Goal: Information Seeking & Learning: Understand process/instructions

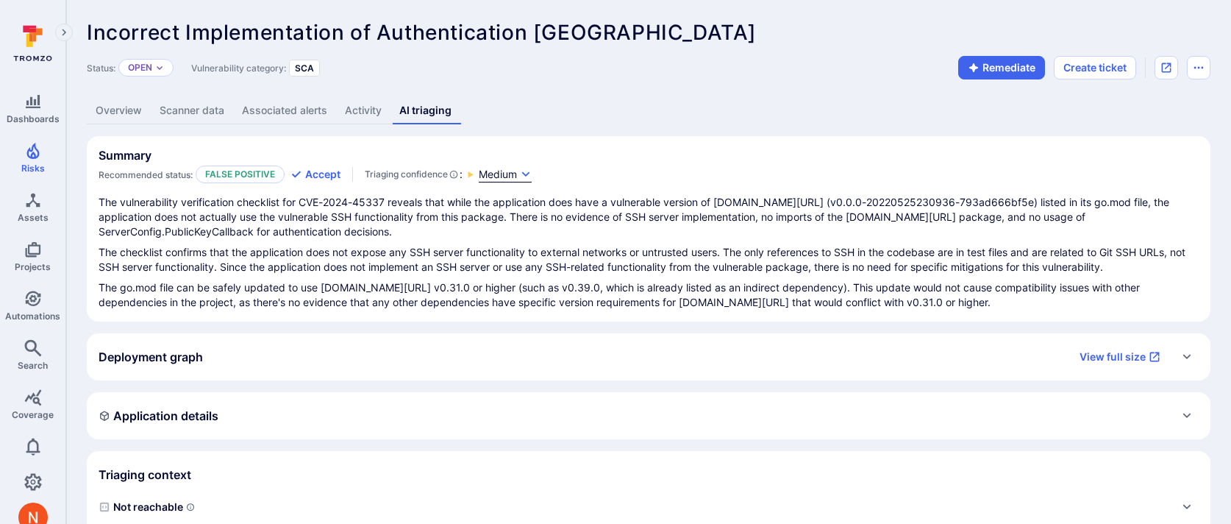
click at [507, 171] on span "Medium" at bounding box center [498, 174] width 38 height 15
click at [590, 321] on div at bounding box center [615, 262] width 1231 height 524
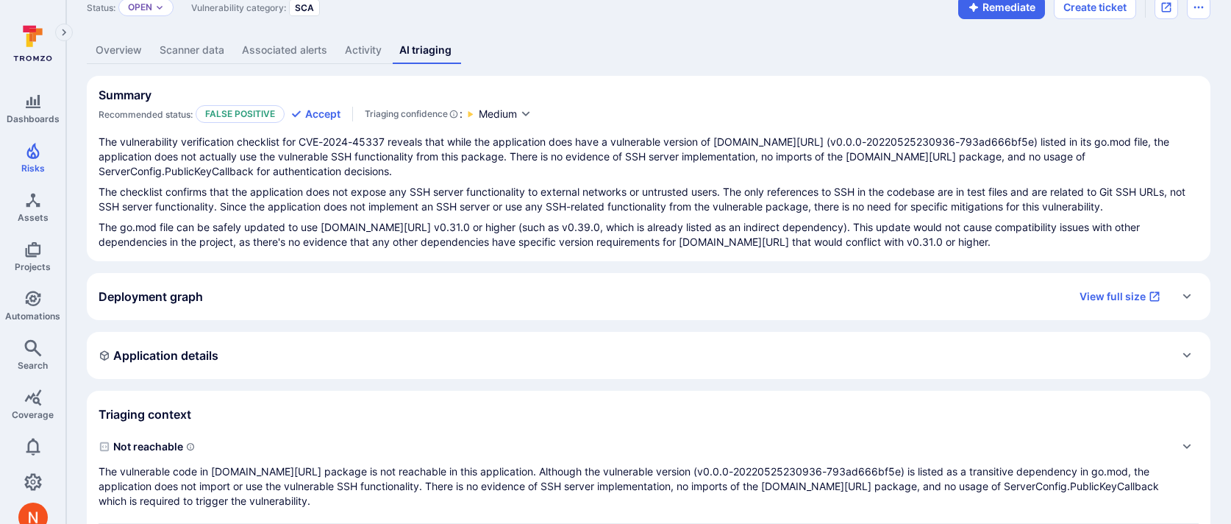
scroll to position [138, 0]
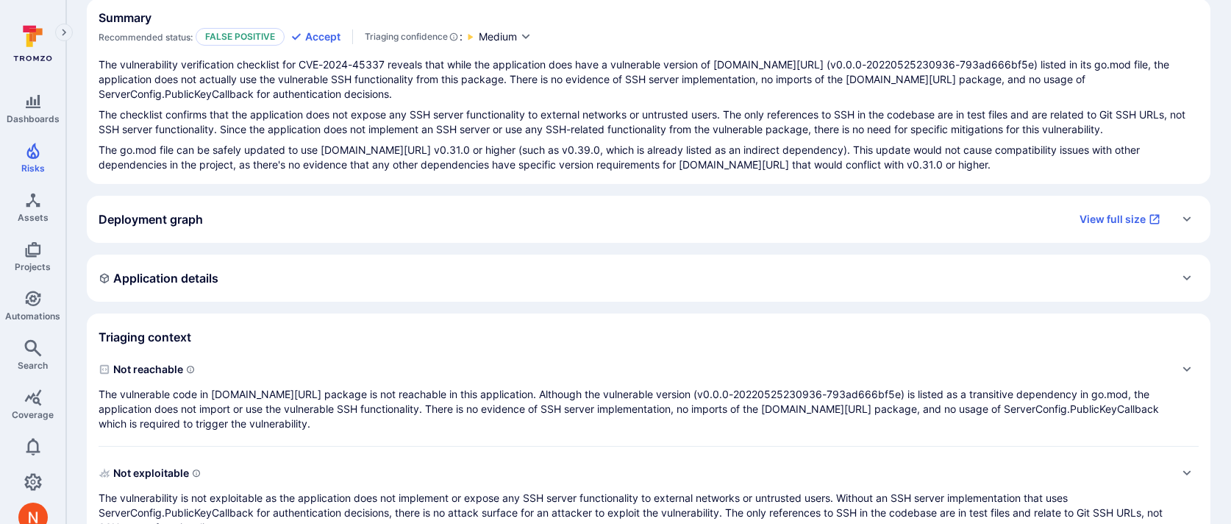
click at [553, 374] on span "Not reachable" at bounding box center [634, 369] width 1071 height 24
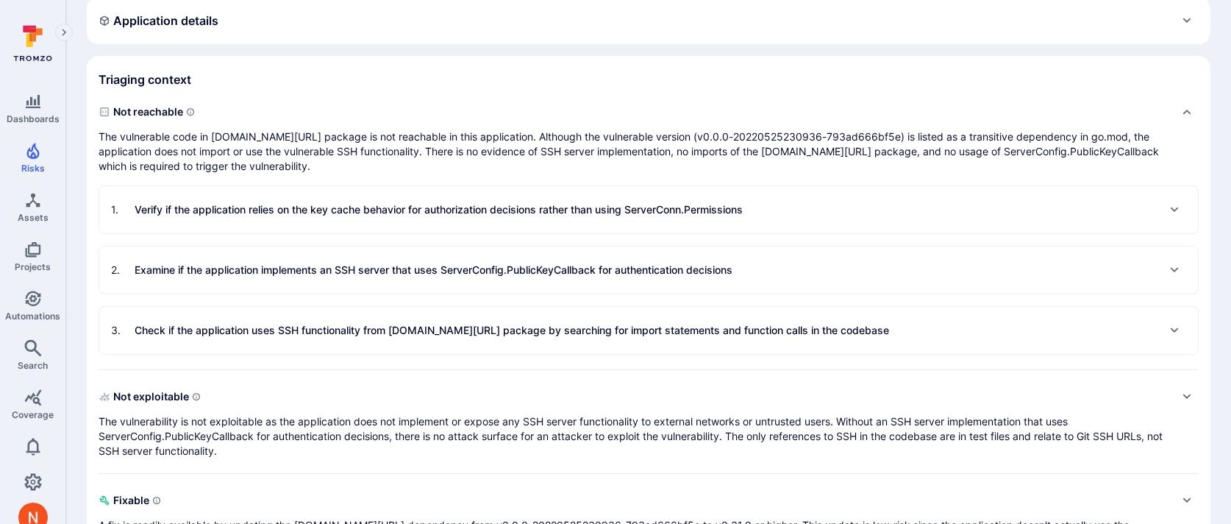
scroll to position [453, 0]
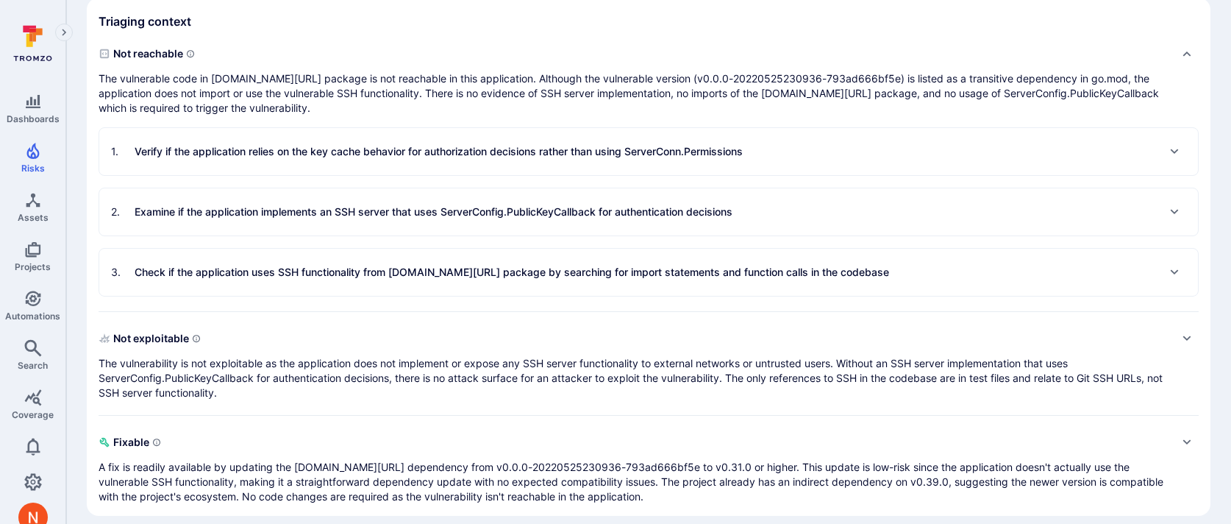
click at [492, 156] on p "Verify if the application relies on the key cache behavior for authorization de…" at bounding box center [439, 151] width 608 height 15
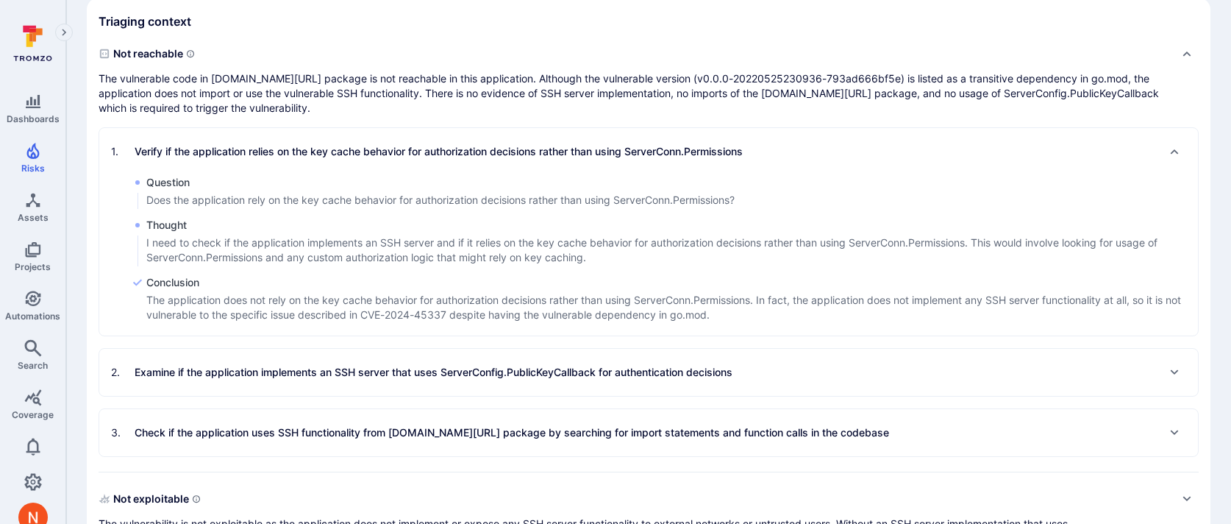
scroll to position [484, 0]
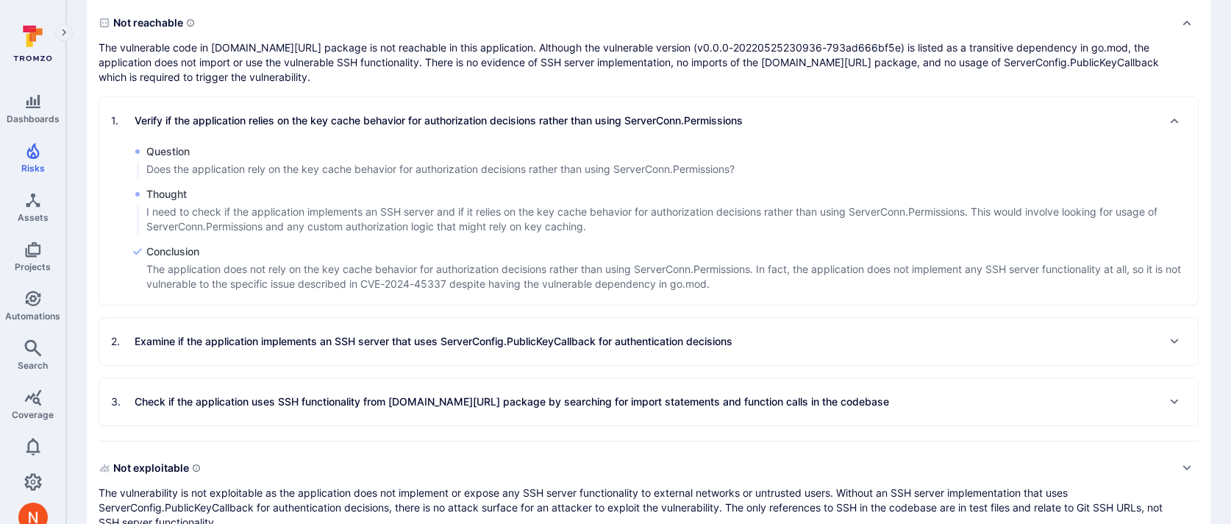
click at [494, 307] on div "1 . Verify if the application relies on the key cache behavior for authorizatio…" at bounding box center [649, 255] width 1100 height 341
click at [496, 333] on div "2 . Examine if the application implements an SSH server that uses ServerConfig.…" at bounding box center [421, 341] width 621 height 24
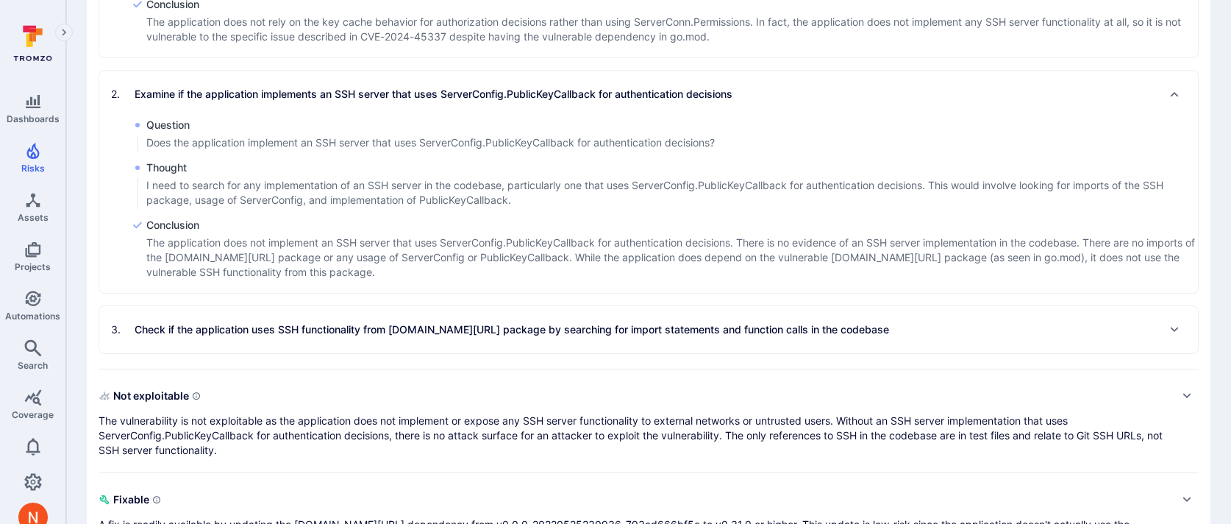
scroll to position [738, 0]
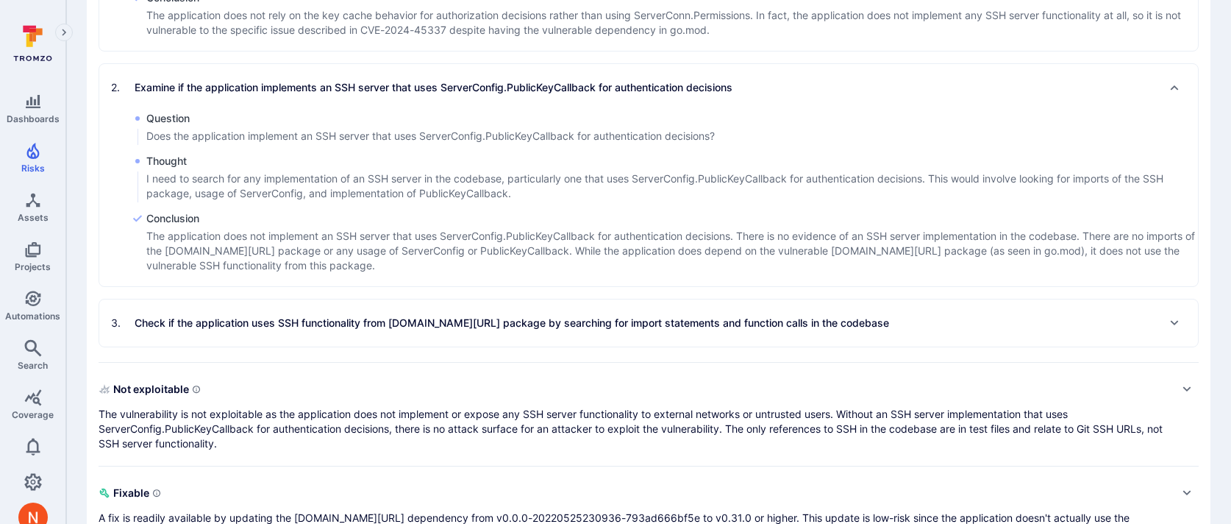
click at [496, 330] on div "3 . Check if the application uses SSH functionality from golang.org/x/crypto/ss…" at bounding box center [500, 323] width 778 height 24
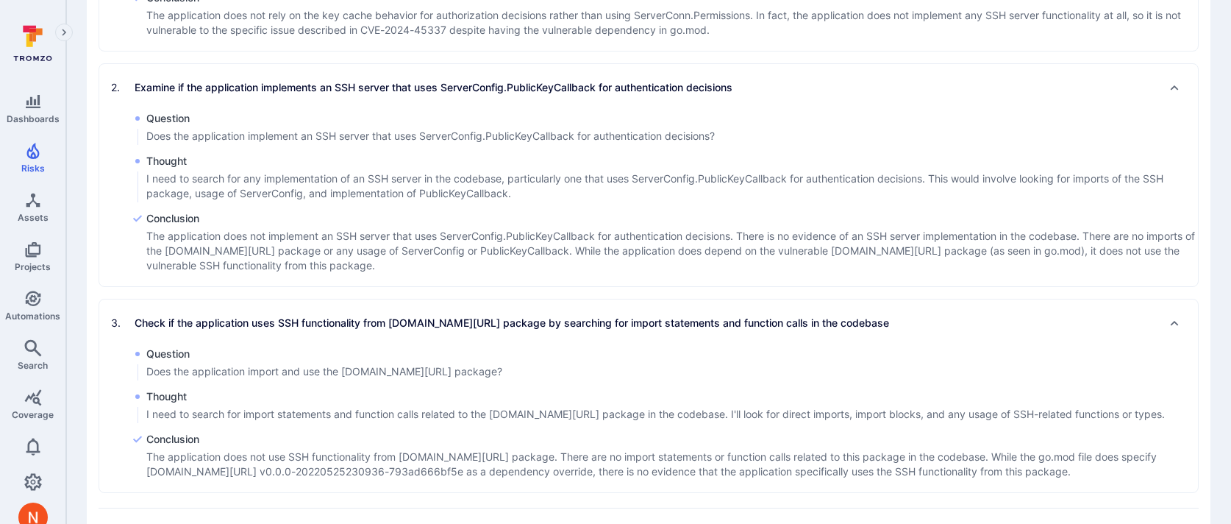
click at [88, 302] on section "Triaging context Not reachable The vulnerable code in golang.org/x/crypto/ssh p…" at bounding box center [649, 212] width 1124 height 999
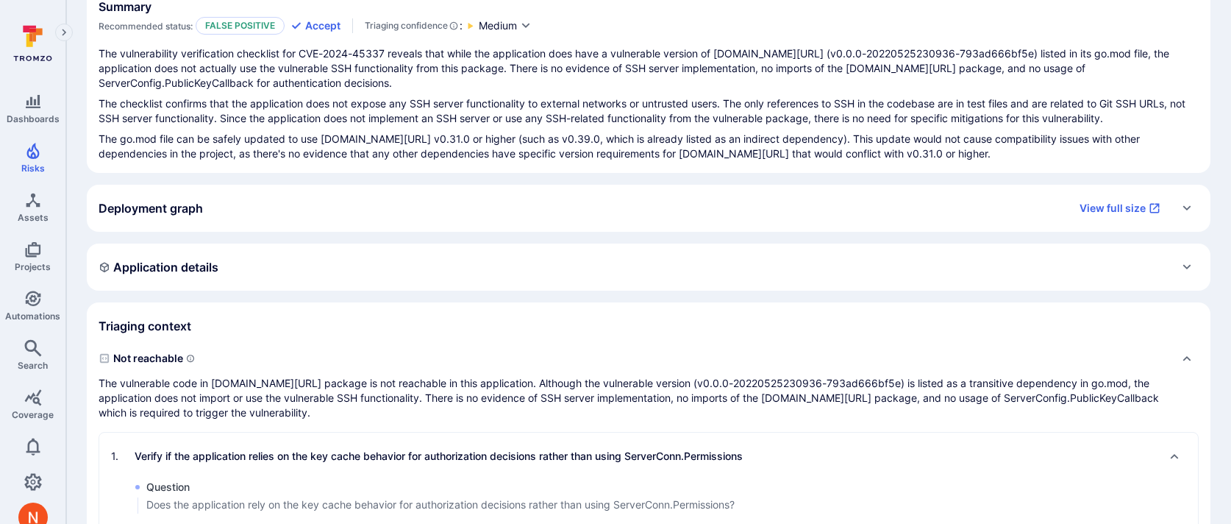
scroll to position [185, 0]
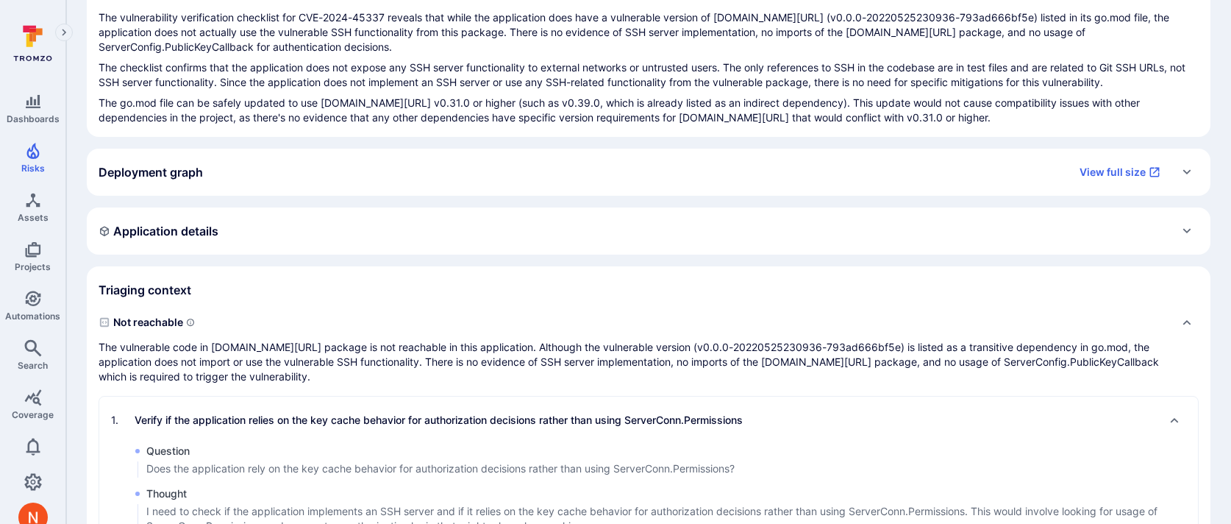
click at [521, 357] on p "The vulnerable code in golang.org/x/crypto/ssh package is not reachable in this…" at bounding box center [634, 362] width 1071 height 44
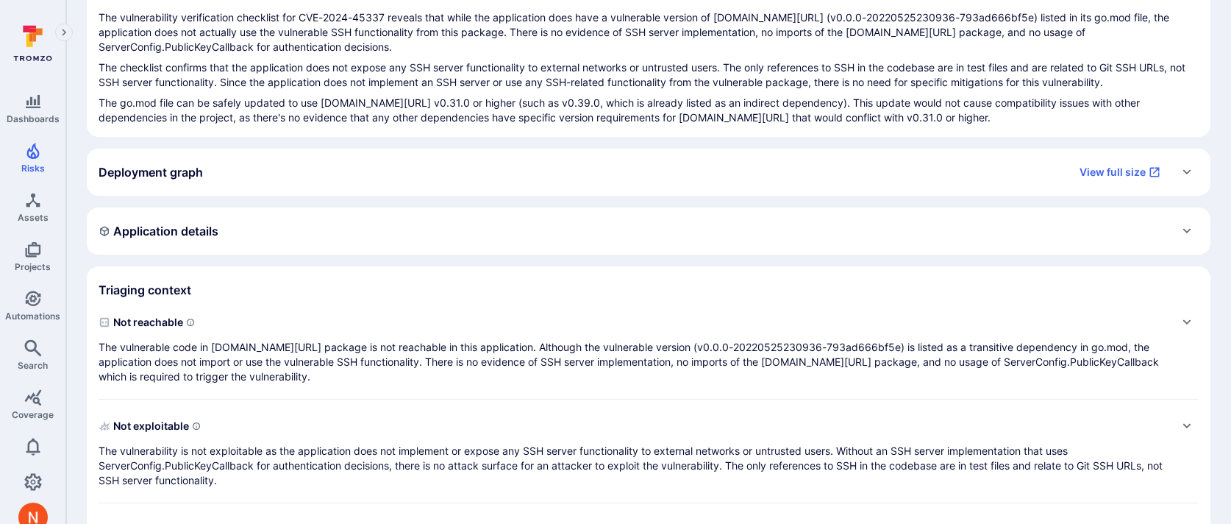
click at [521, 357] on p "The vulnerable code in golang.org/x/crypto/ssh package is not reachable in this…" at bounding box center [634, 362] width 1071 height 44
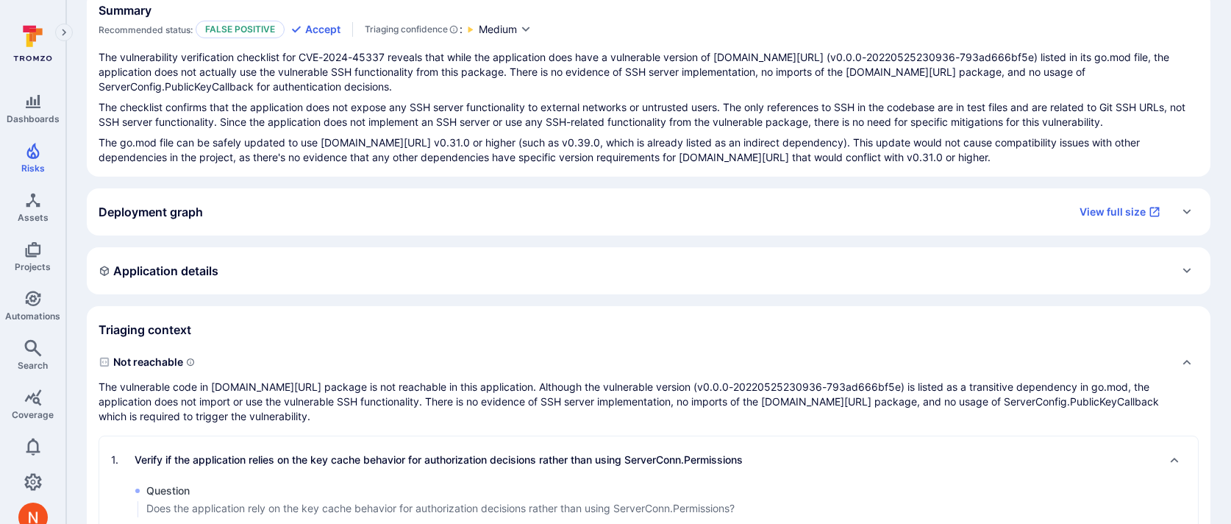
scroll to position [0, 0]
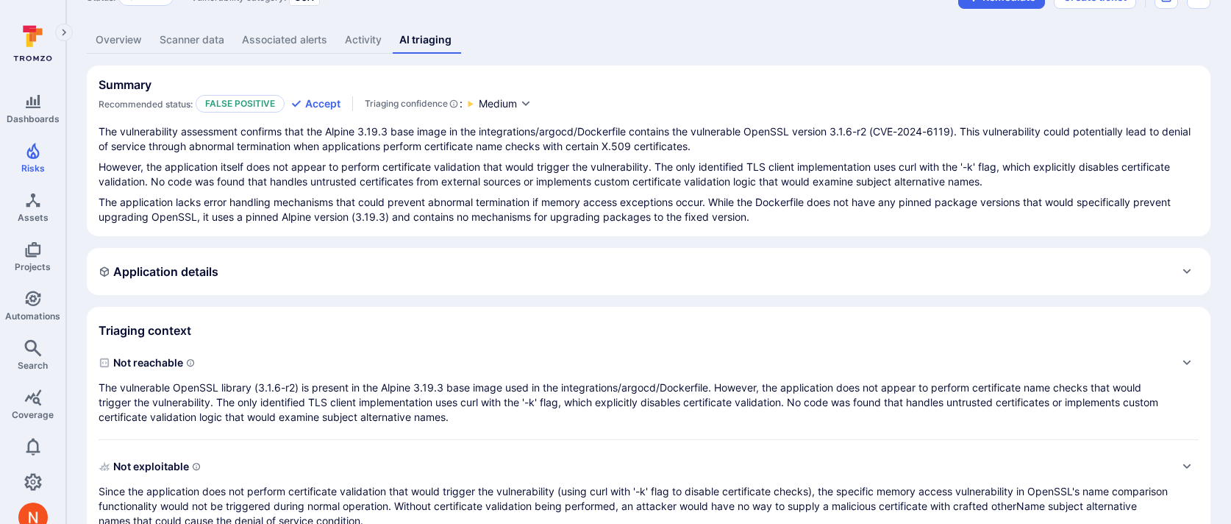
scroll to position [74, 0]
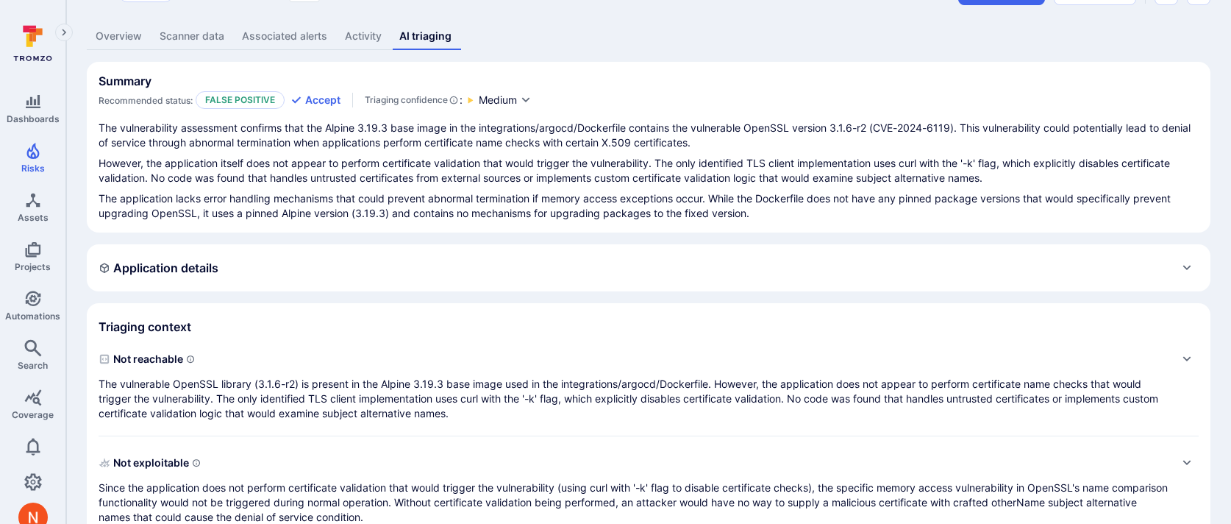
click at [461, 356] on span "Not reachable" at bounding box center [634, 359] width 1071 height 24
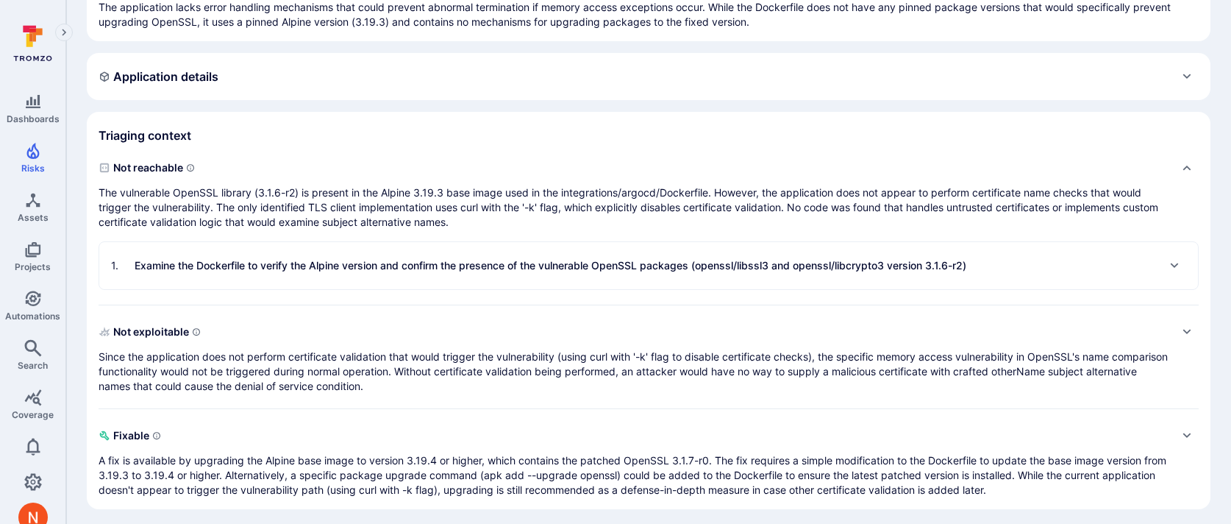
scroll to position [271, 0]
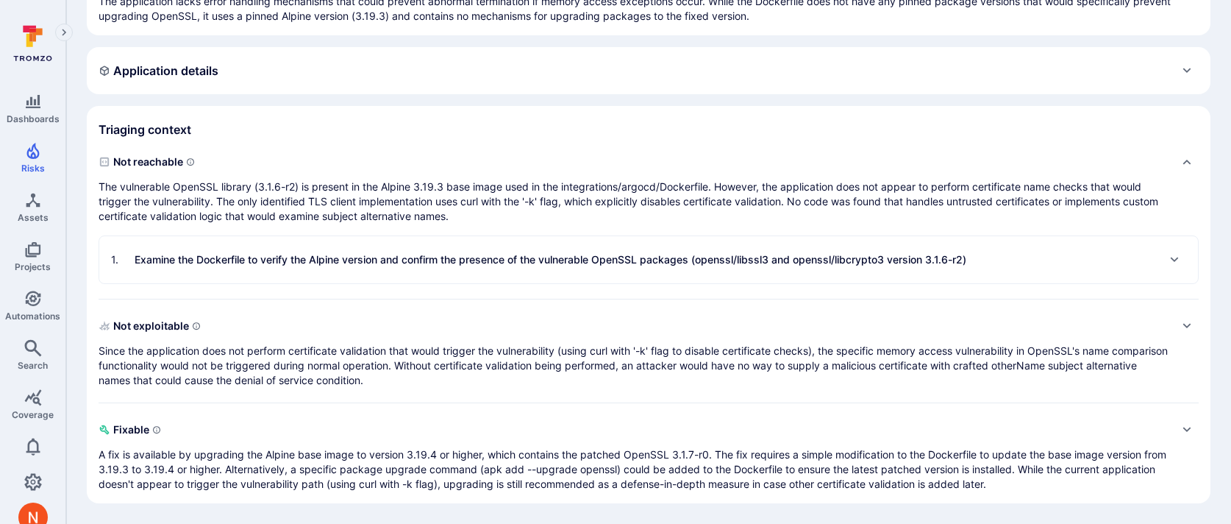
click at [558, 252] on p "Examine the Dockerfile to verify the Alpine version and confirm the presence of…" at bounding box center [551, 259] width 832 height 15
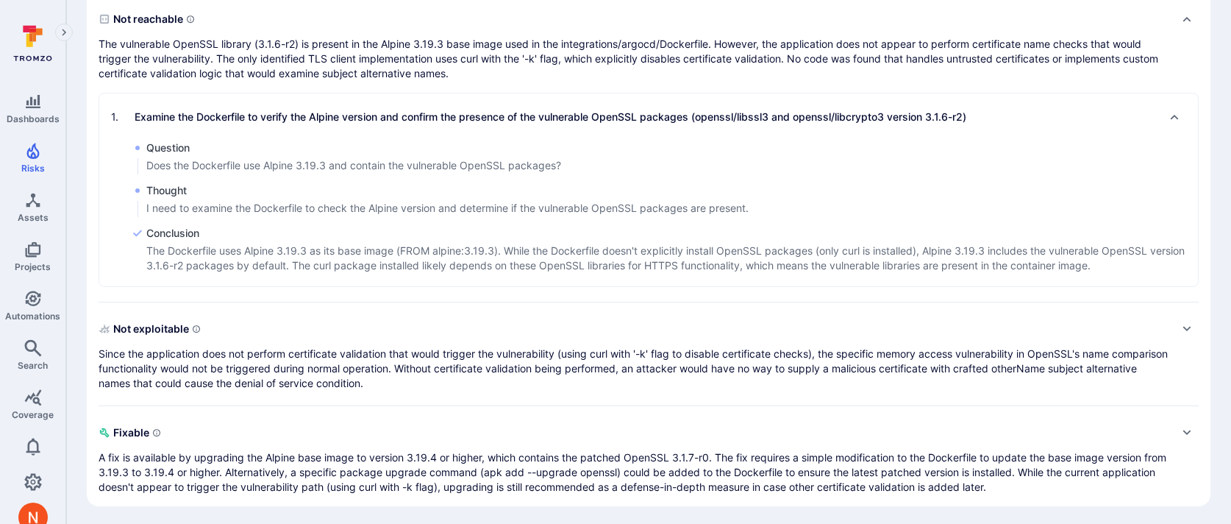
scroll to position [417, 0]
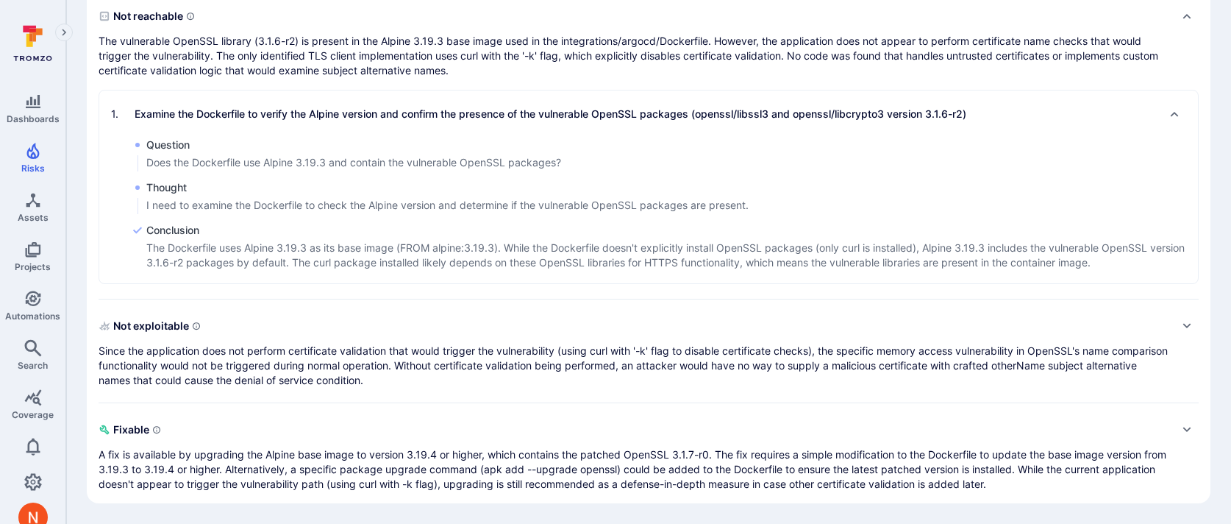
click at [538, 353] on p "Since the application does not perform certificate validation that would trigge…" at bounding box center [634, 365] width 1071 height 44
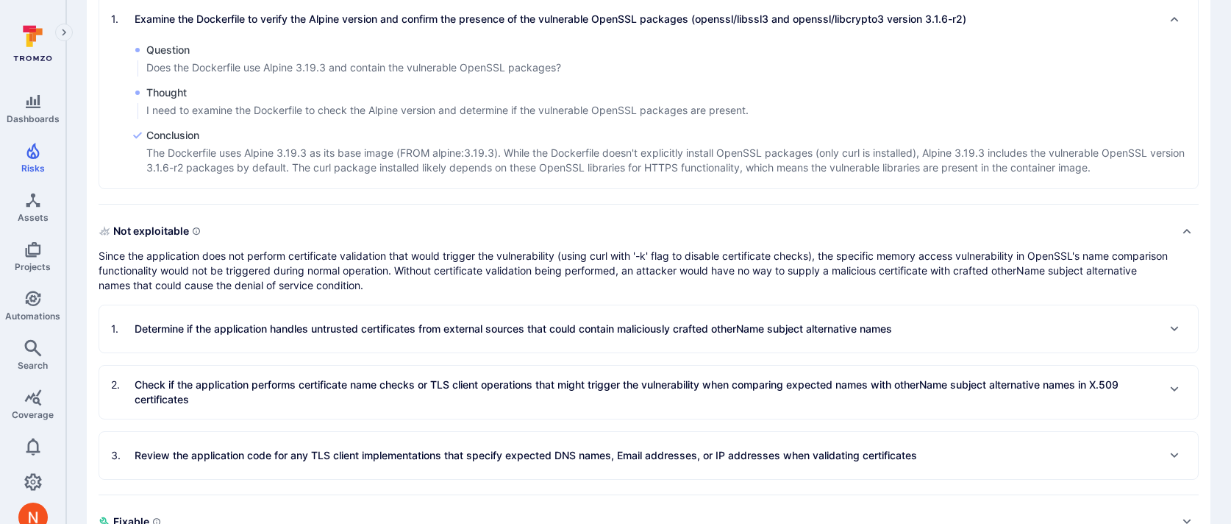
scroll to position [604, 0]
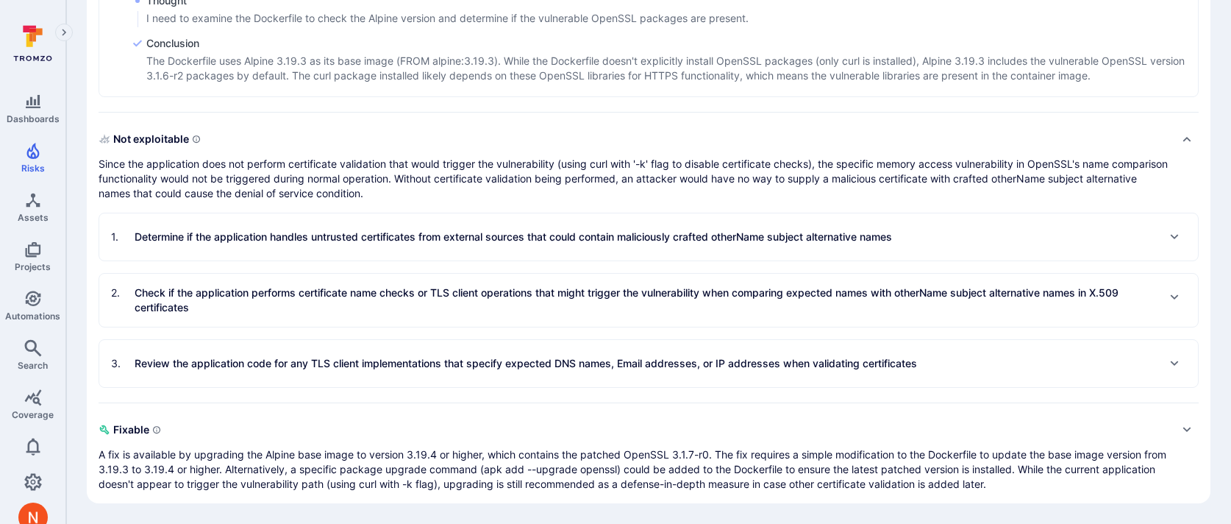
click at [549, 213] on section "1 . Determine if the application handles untrusted certificates from external s…" at bounding box center [649, 237] width 1100 height 49
click at [546, 233] on p "Determine if the application handles untrusted certificates from external sourc…" at bounding box center [513, 236] width 757 height 15
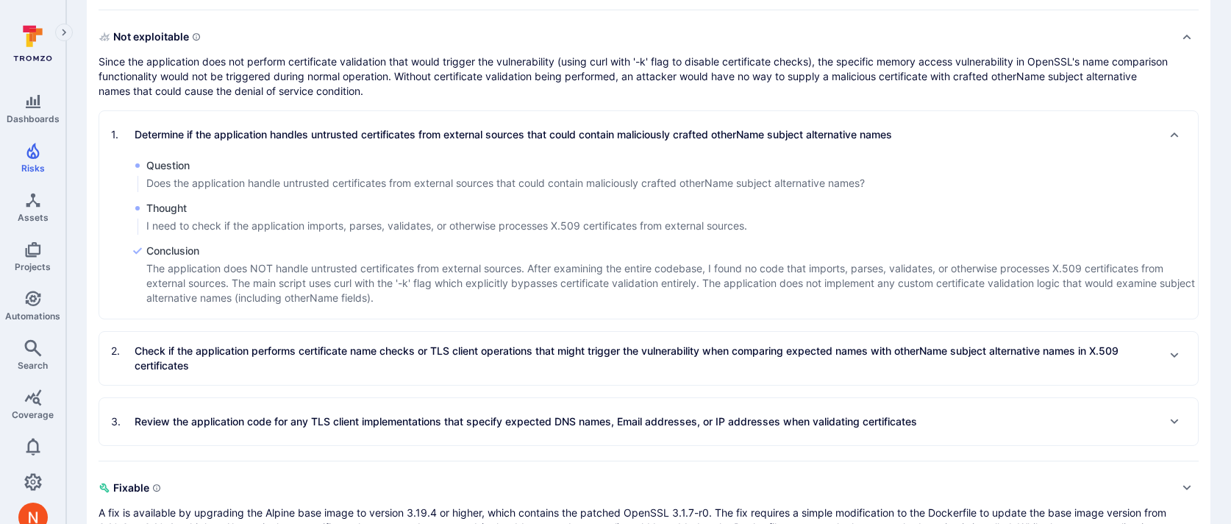
scroll to position [734, 0]
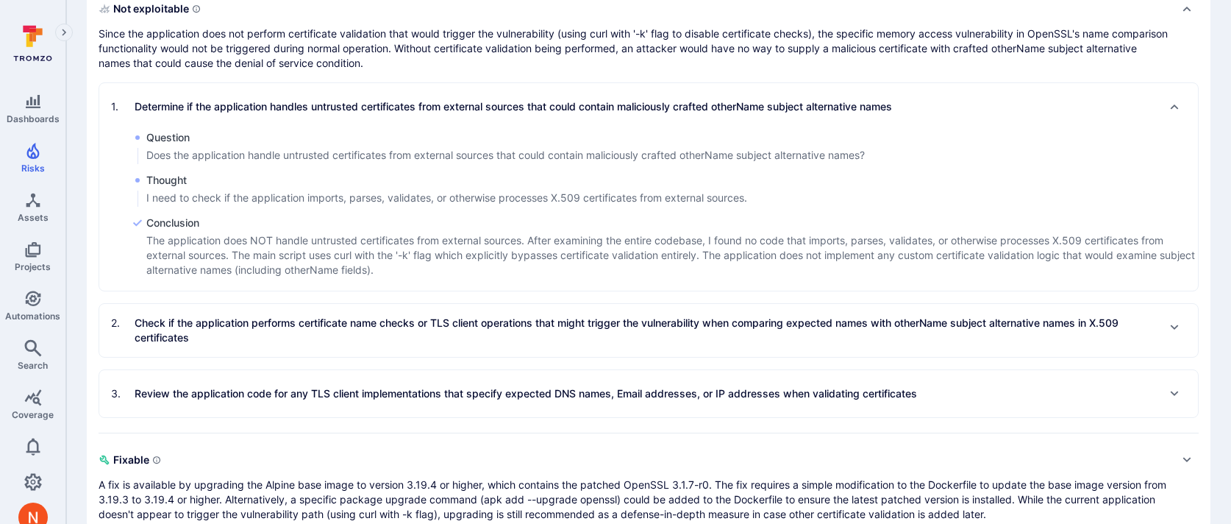
click at [535, 333] on p "Check if the application performs certificate name checks or TLS client operati…" at bounding box center [646, 329] width 1022 height 29
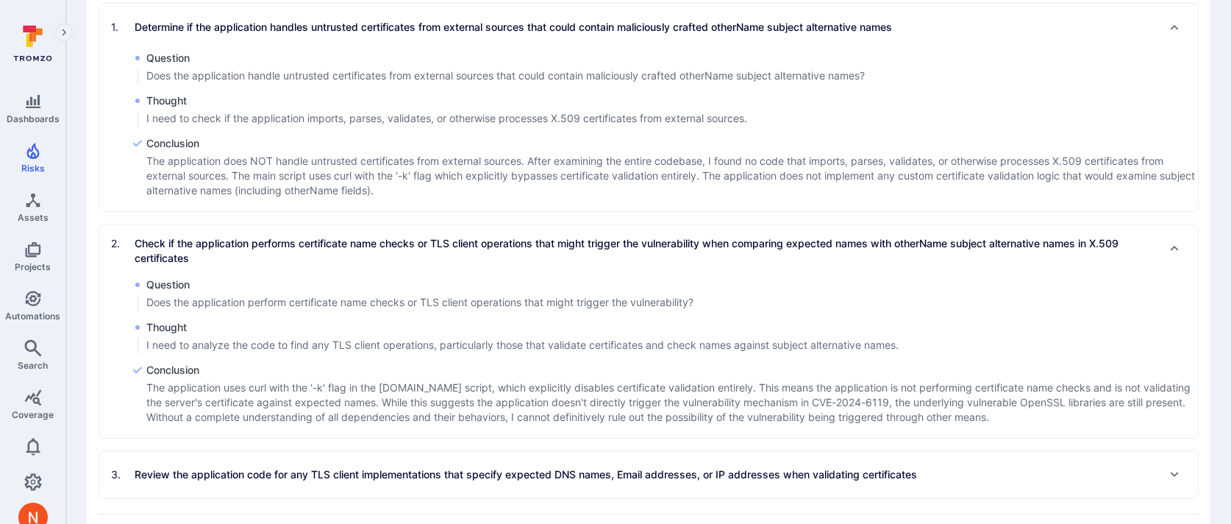
scroll to position [818, 0]
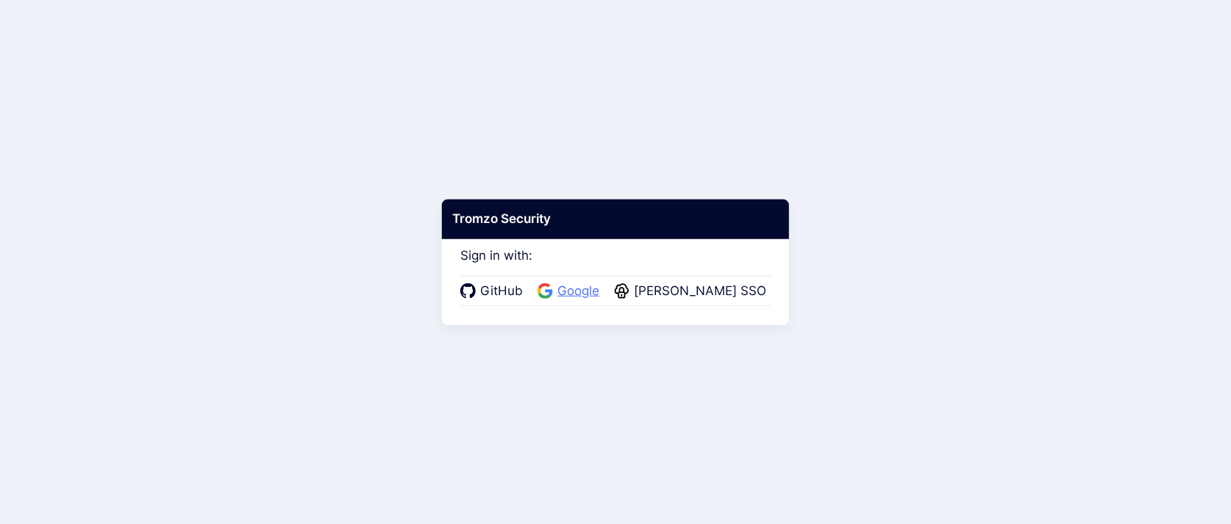
click at [591, 287] on span "Google" at bounding box center [578, 291] width 51 height 19
